Goal: Transaction & Acquisition: Book appointment/travel/reservation

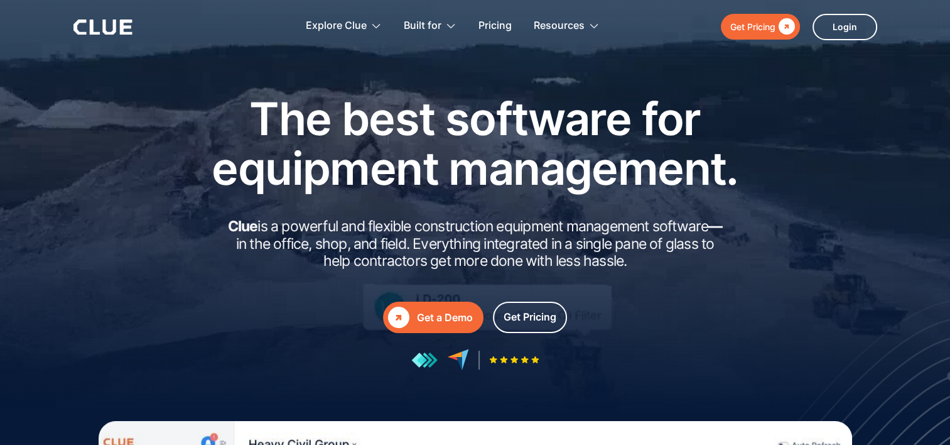
click at [779, 33] on div "" at bounding box center [785, 27] width 19 height 16
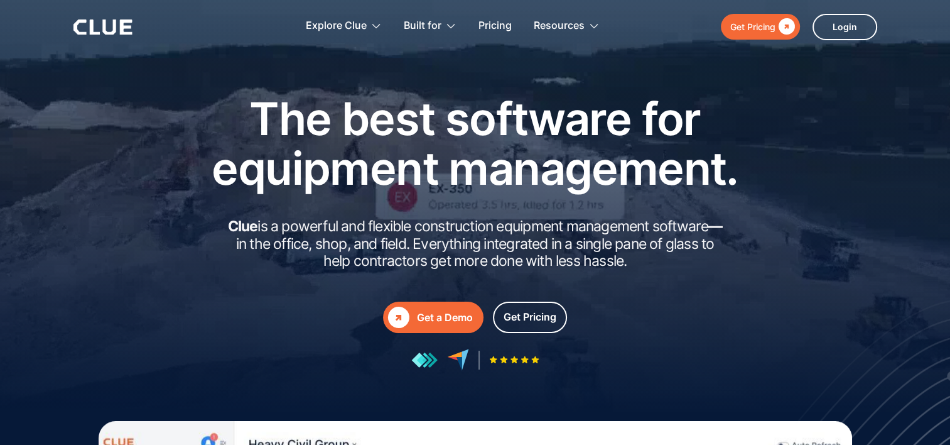
click at [415, 313] on link " Get a Demo" at bounding box center [433, 317] width 101 height 31
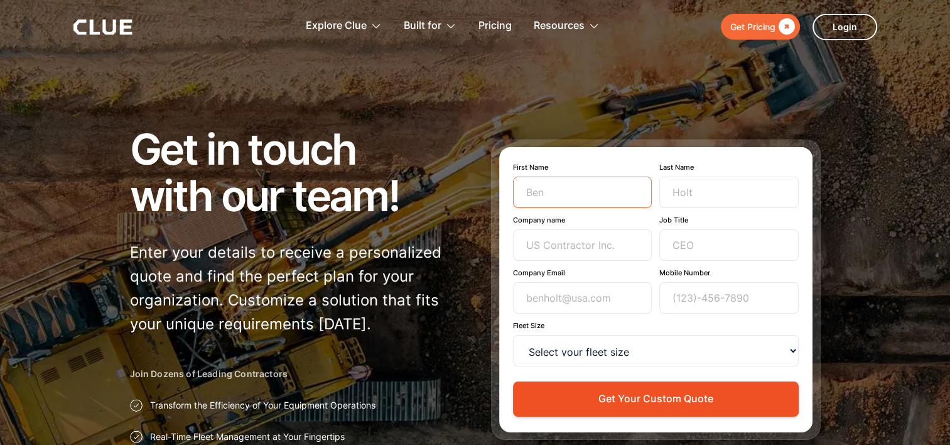
click at [562, 193] on input "First Name" at bounding box center [582, 192] width 139 height 31
type input "Kasia"
type input "Renc"
type input "Balfour Beatty"
type input "kasia.renc@balfourbeatty.com"
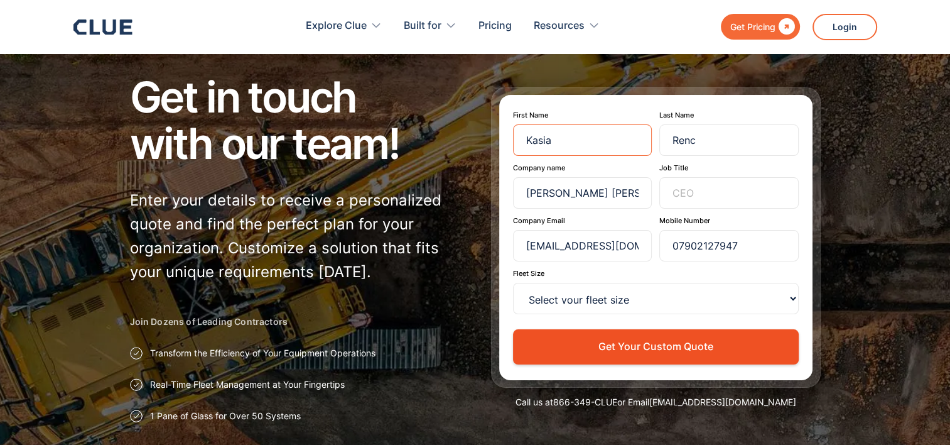
scroll to position [63, 0]
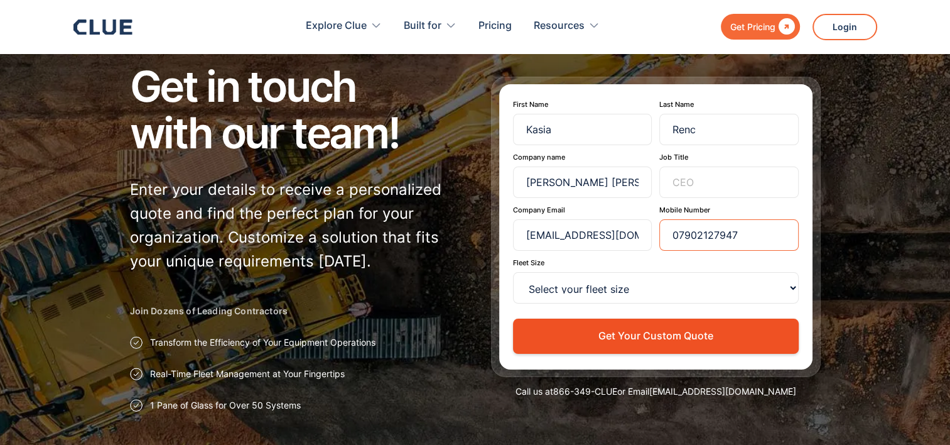
click at [755, 237] on input "07902127947" at bounding box center [729, 234] width 139 height 31
type input "0790212794"
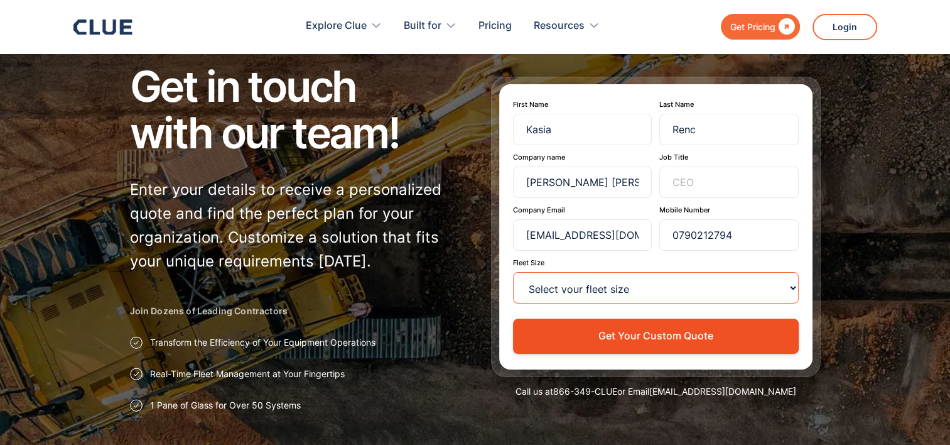
click at [622, 284] on select "Select your fleet size <15 15-99 100-499 500-999 >1000" at bounding box center [656, 287] width 286 height 31
select select ">1000"
click at [513, 272] on select "Select your fleet size <15 15-99 100-499 500-999 >1000" at bounding box center [656, 287] width 286 height 31
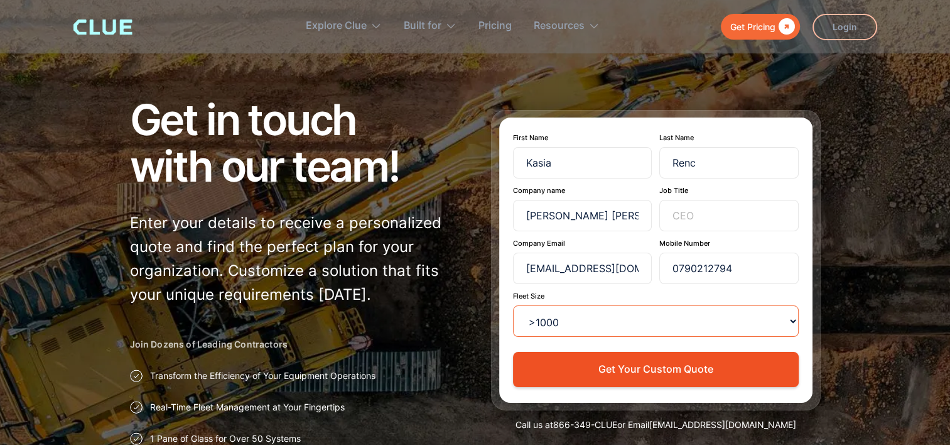
scroll to position [0, 0]
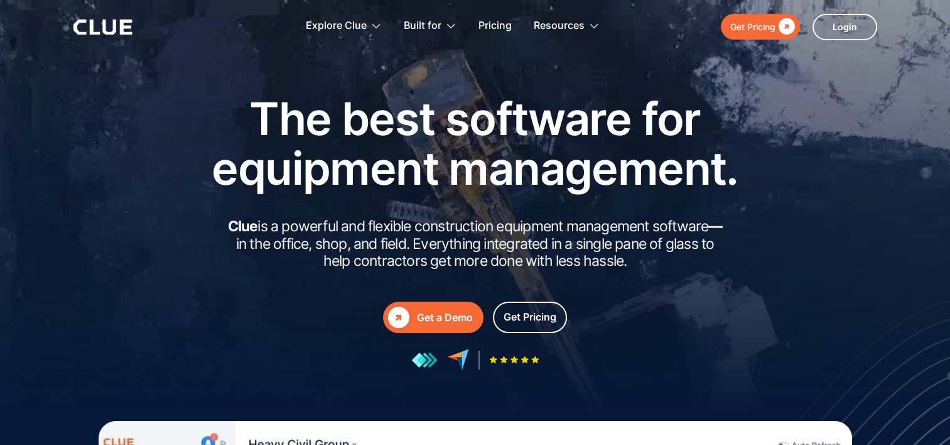
click at [403, 317] on div "" at bounding box center [398, 317] width 21 height 21
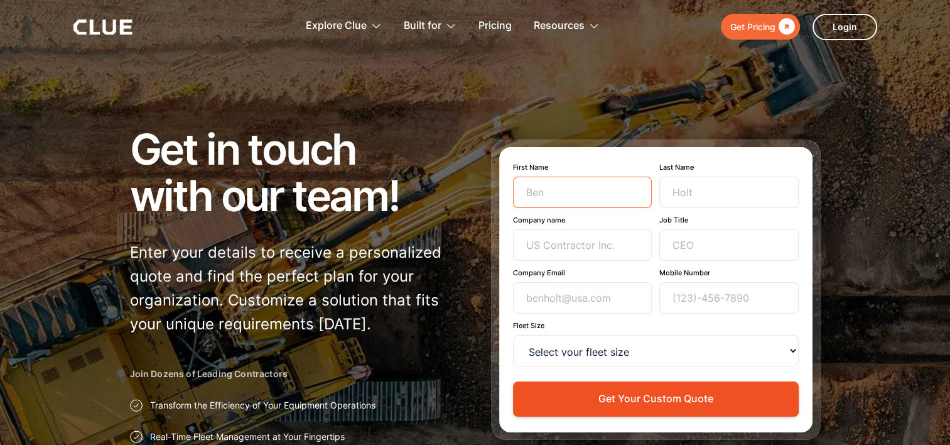
click at [576, 204] on input "First Name" at bounding box center [582, 192] width 139 height 31
type input "Kasia"
type input "Renc"
type input "Balfour Beatty"
type input "kasia.renc@balfourbeatty.com"
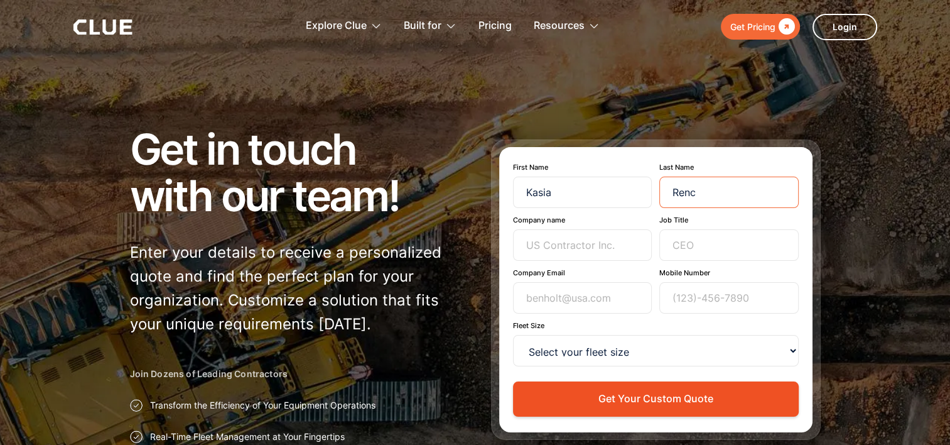
type input "0790212794"
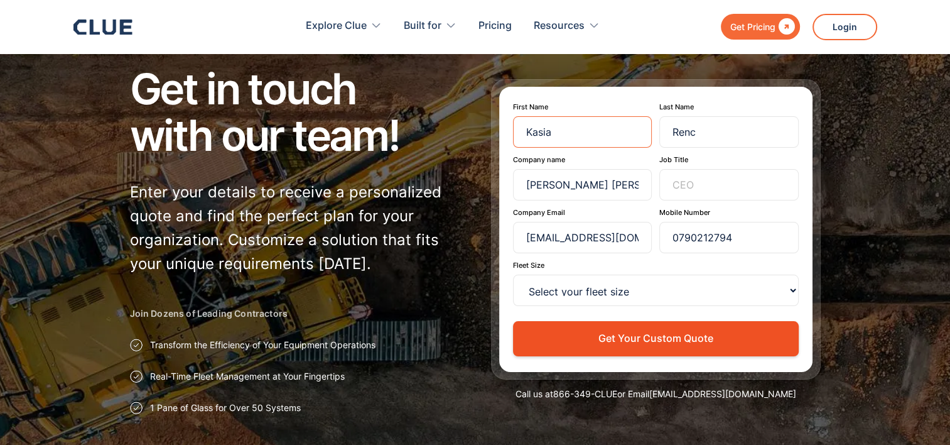
scroll to position [63, 0]
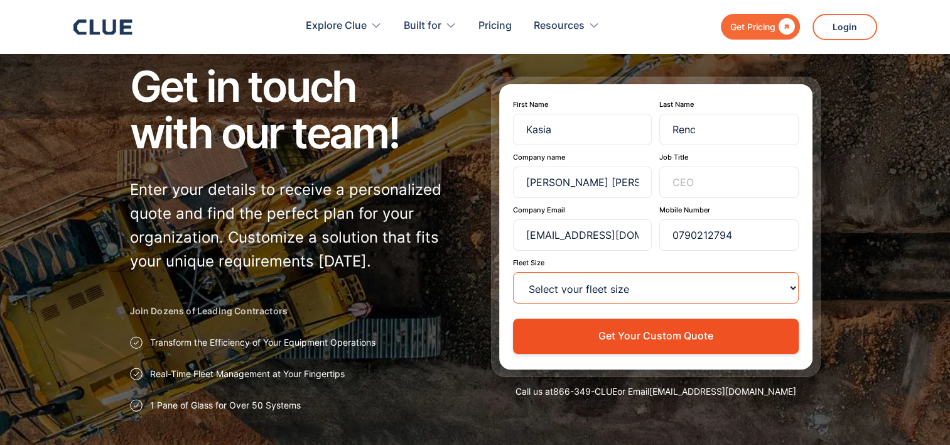
click at [612, 281] on select "Select your fleet size <15 15-99 100-499 500-999 >1000" at bounding box center [656, 287] width 286 height 31
select select ">1000"
click at [513, 272] on select "Select your fleet size <15 15-99 100-499 500-999 >1000" at bounding box center [656, 287] width 286 height 31
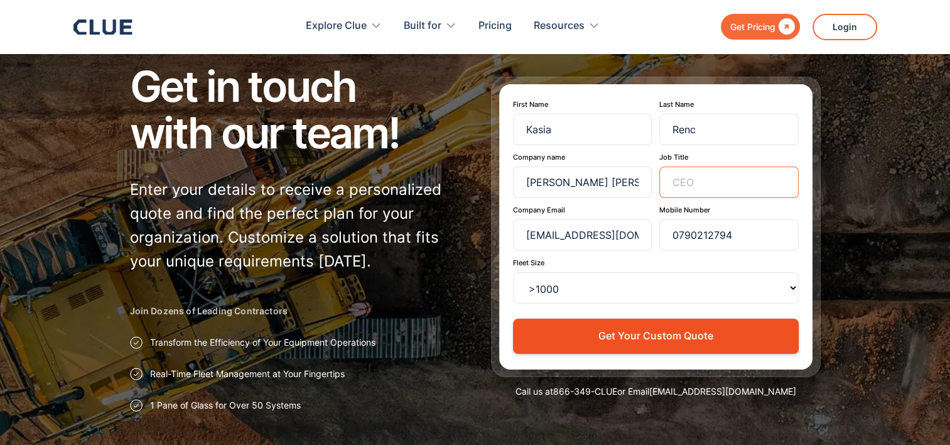
click at [682, 190] on input "Job Title" at bounding box center [729, 181] width 139 height 31
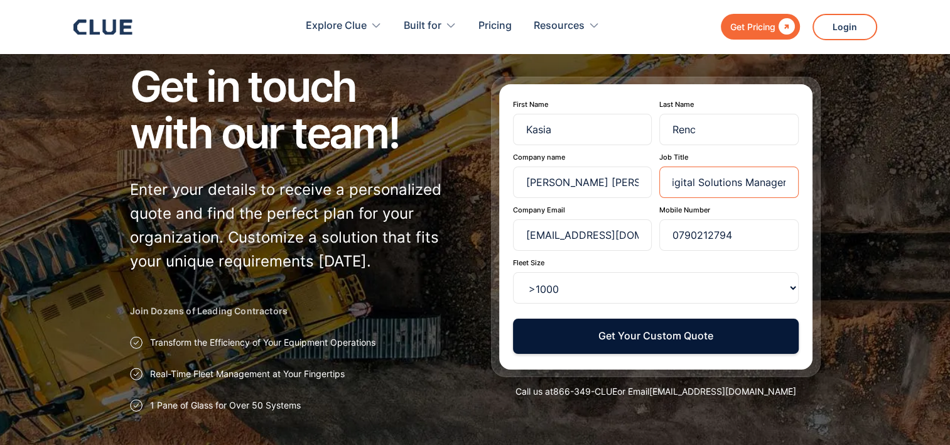
type input "Digital Solutions Manager"
click at [612, 338] on button "Get Your Custom Quote" at bounding box center [656, 335] width 286 height 35
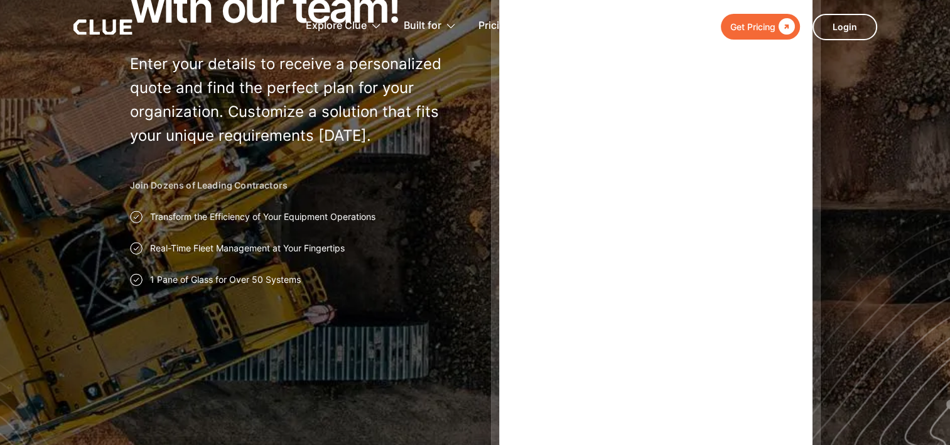
scroll to position [126, 0]
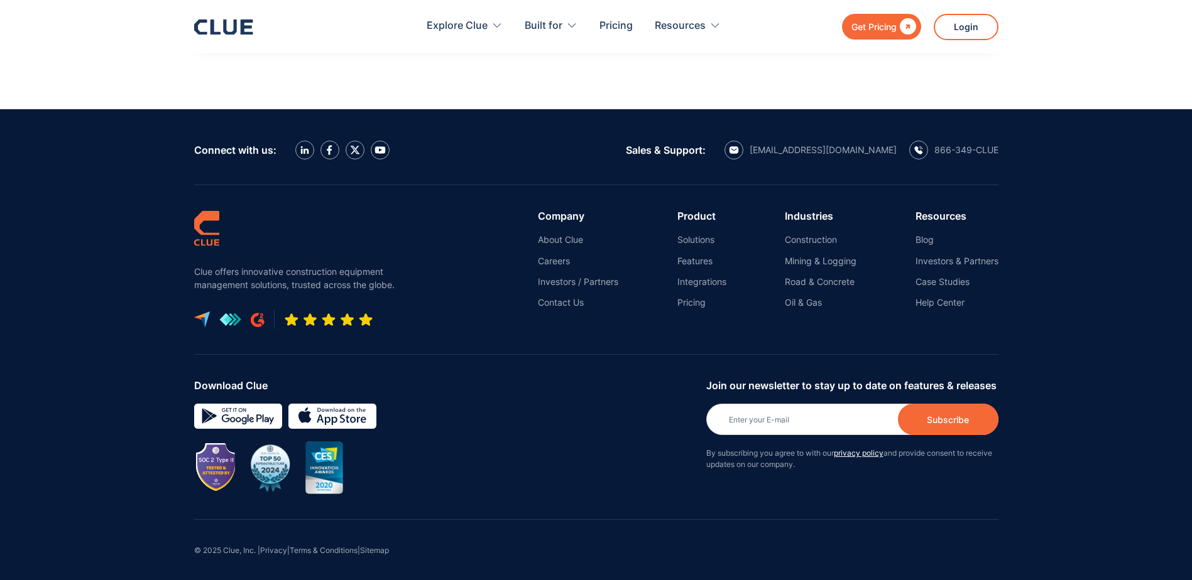
scroll to position [785, 0]
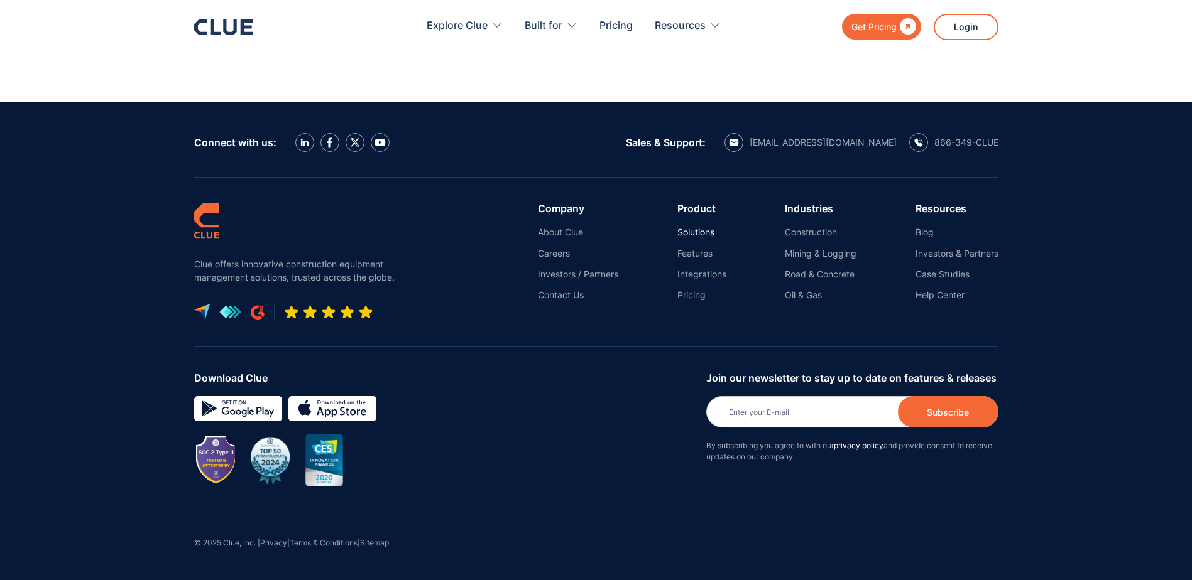
click at [691, 233] on link "Solutions" at bounding box center [701, 232] width 49 height 11
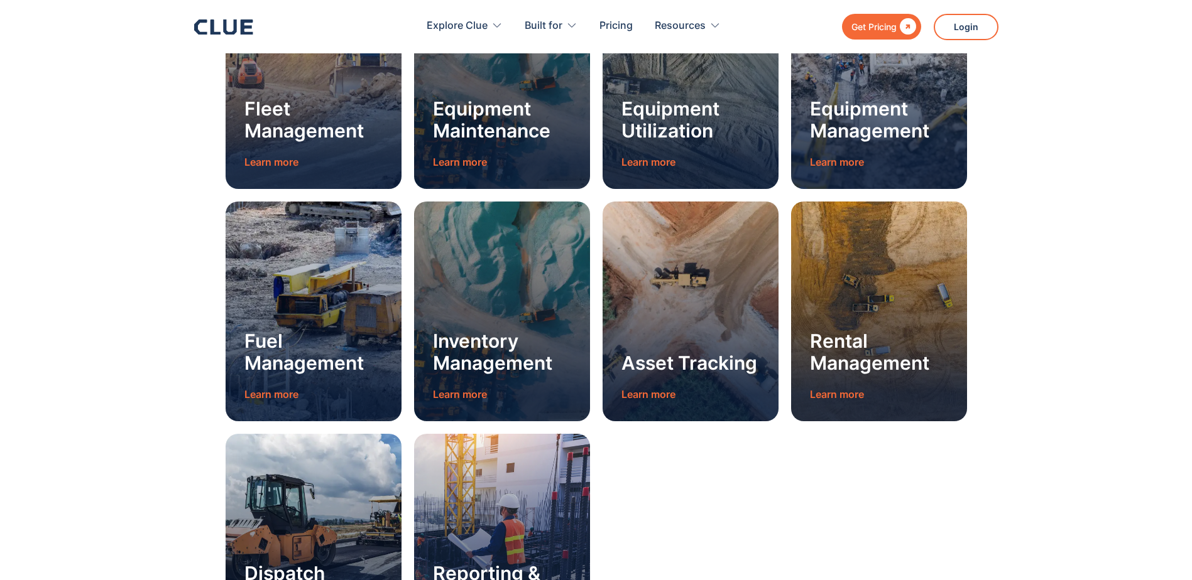
scroll to position [1319, 0]
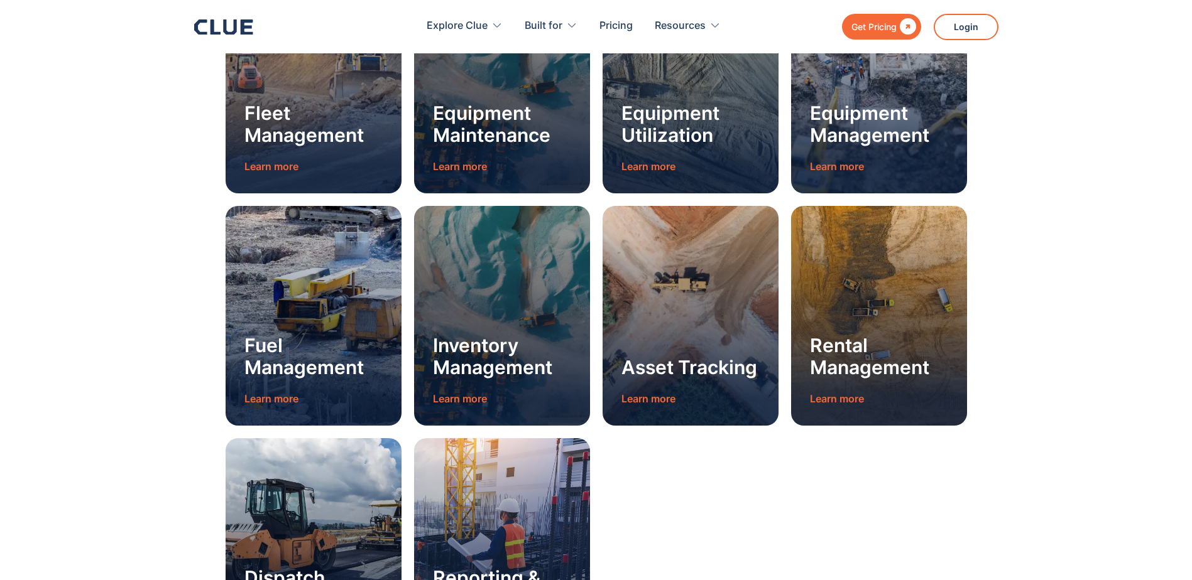
click at [478, 393] on div "Learn more" at bounding box center [460, 399] width 54 height 16
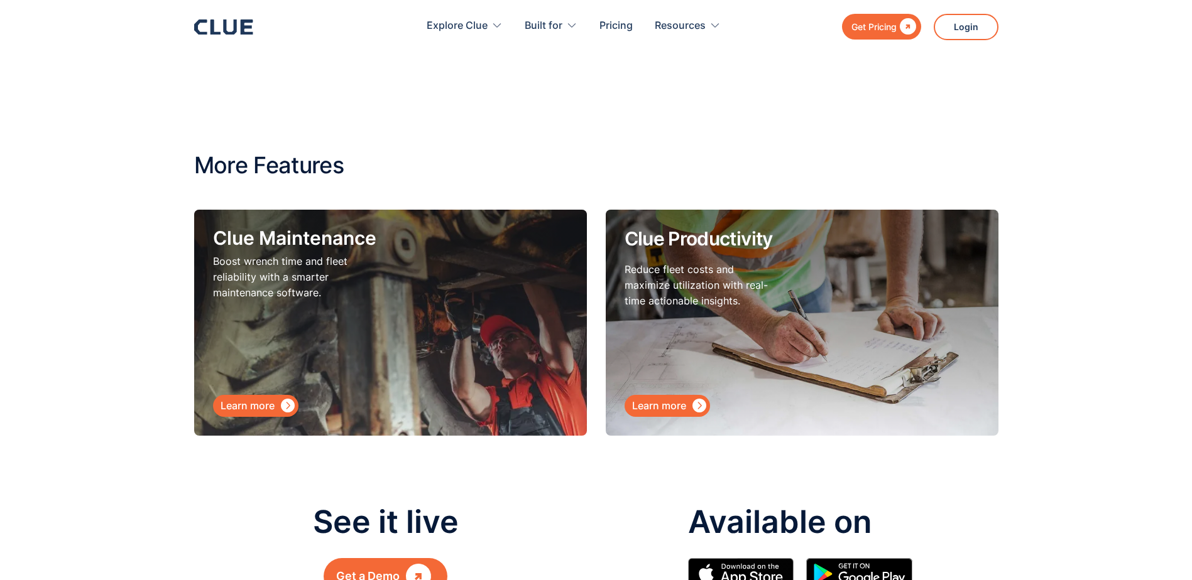
scroll to position [5968, 0]
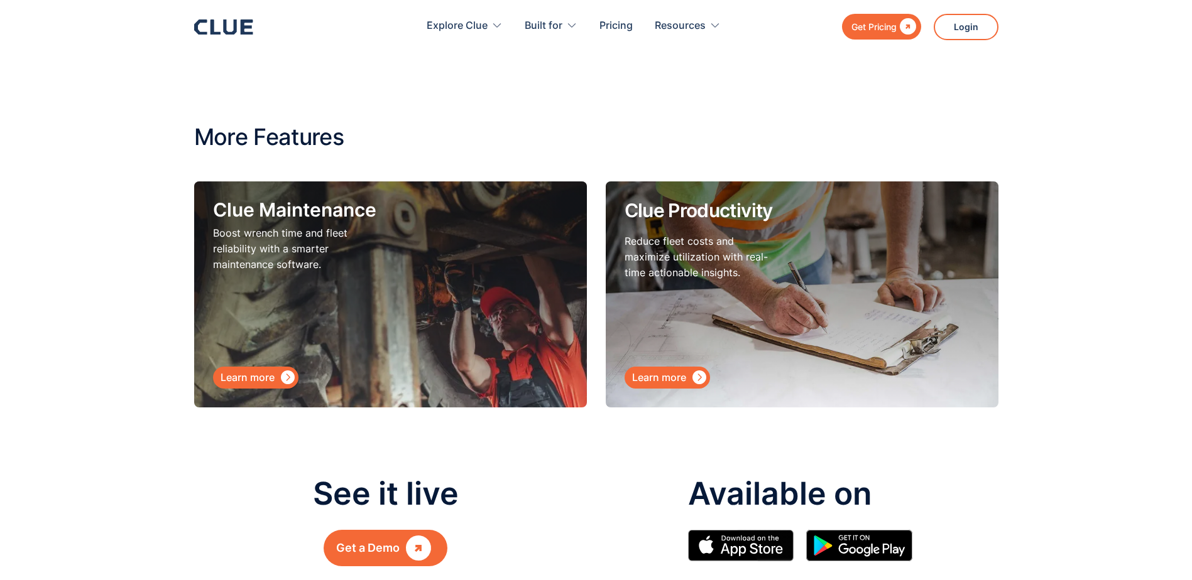
click at [676, 370] on div "Learn more" at bounding box center [659, 378] width 54 height 16
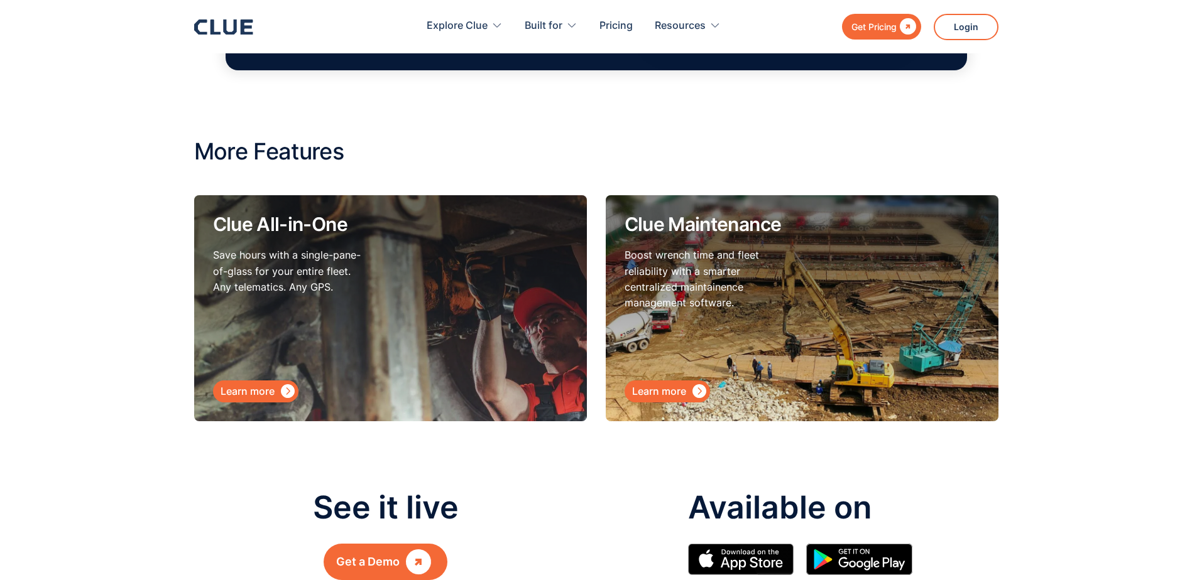
scroll to position [3455, 0]
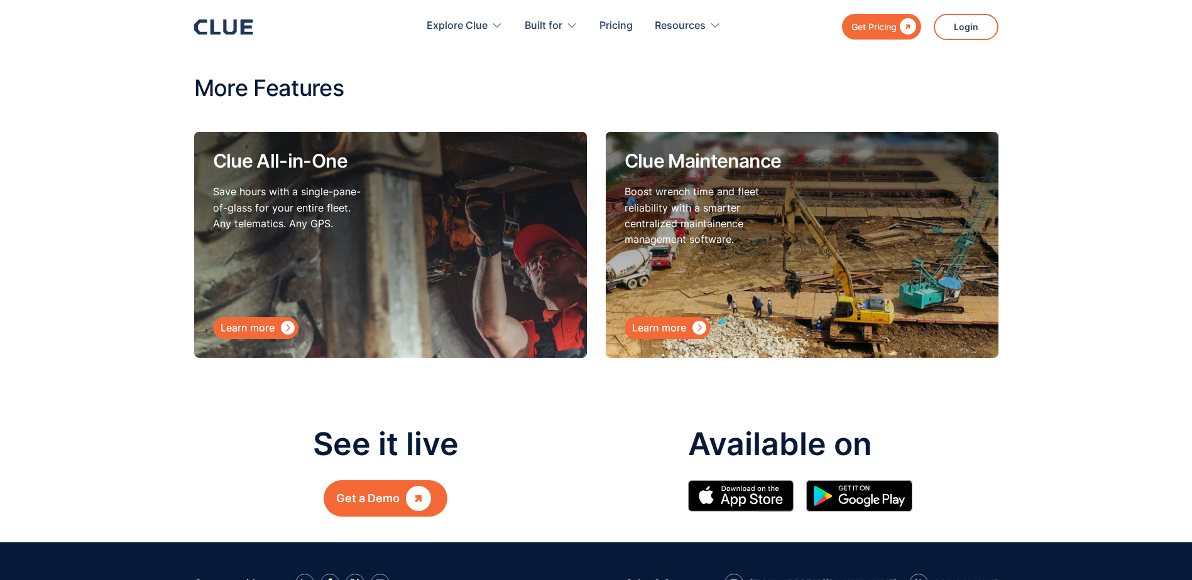
click at [245, 330] on div "Learn more" at bounding box center [247, 328] width 54 height 16
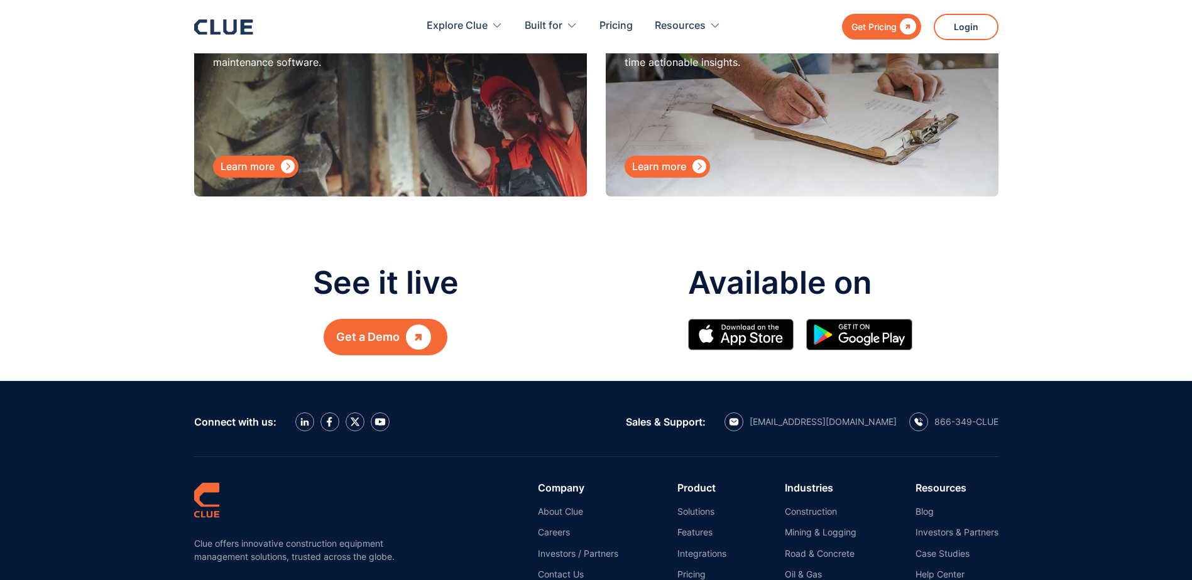
scroll to position [3769, 0]
